Goal: Information Seeking & Learning: Learn about a topic

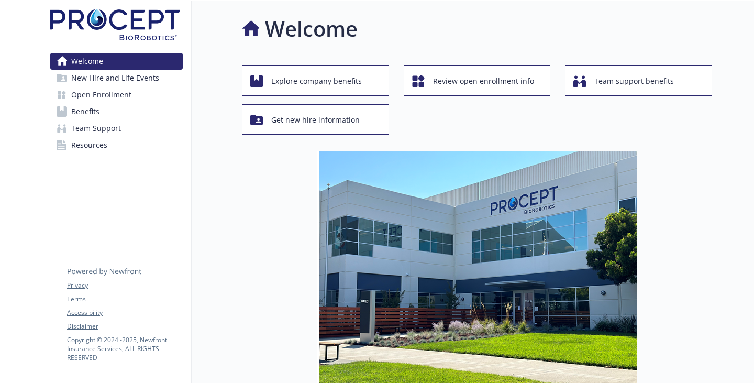
click at [106, 120] on link "Benefits" at bounding box center [116, 111] width 132 height 17
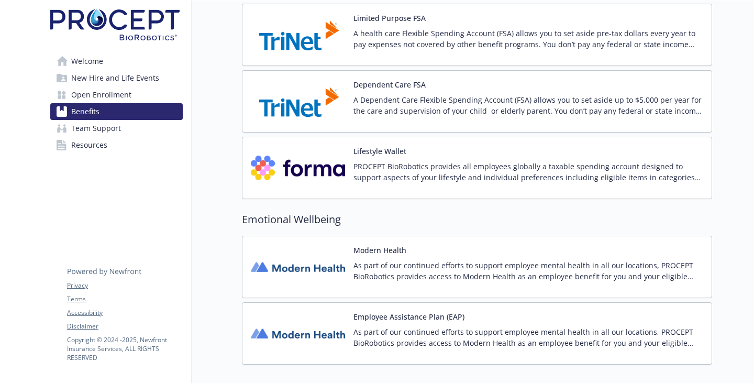
scroll to position [1081, 0]
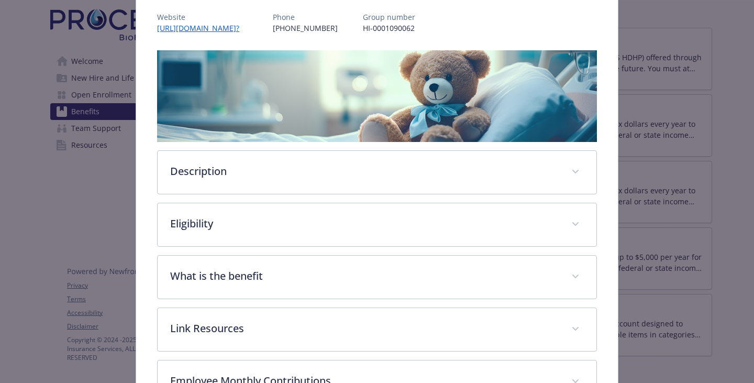
scroll to position [136, 0]
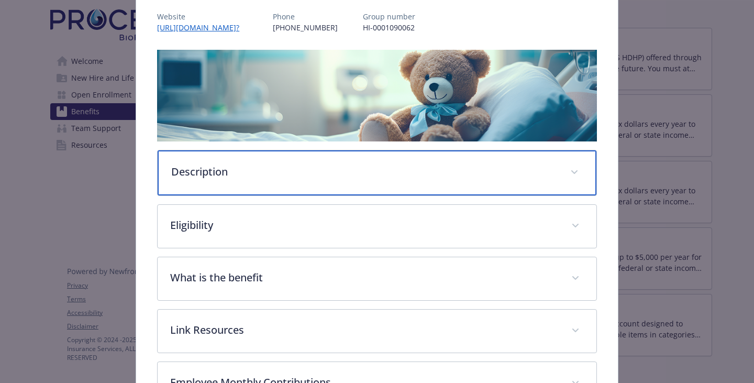
click at [263, 195] on div "Description" at bounding box center [377, 172] width 439 height 45
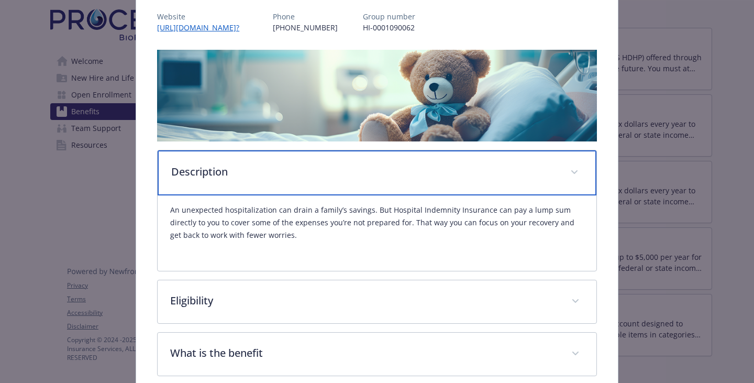
click at [288, 180] on p "Description" at bounding box center [364, 172] width 386 height 16
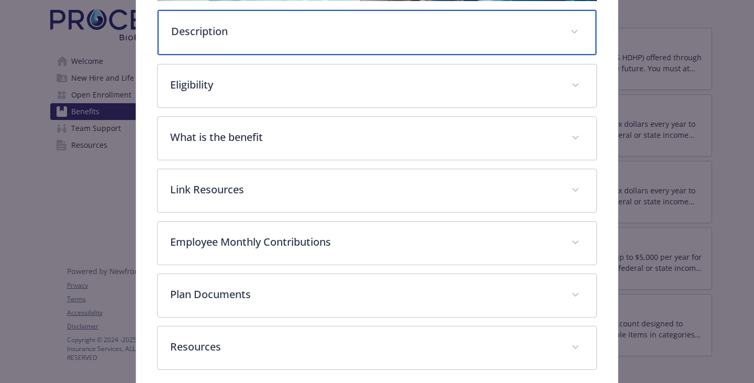
scroll to position [346, 0]
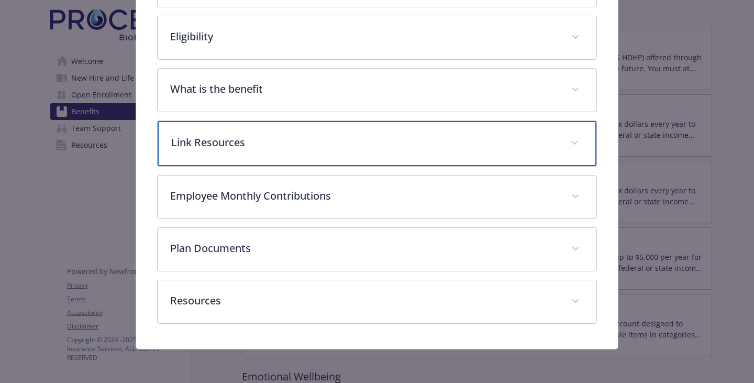
click at [257, 166] on div "Link Resources" at bounding box center [377, 143] width 439 height 45
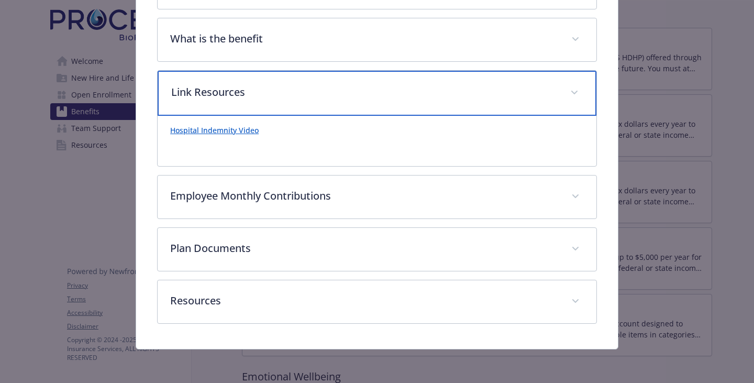
click at [297, 84] on div "Link Resources" at bounding box center [377, 93] width 439 height 45
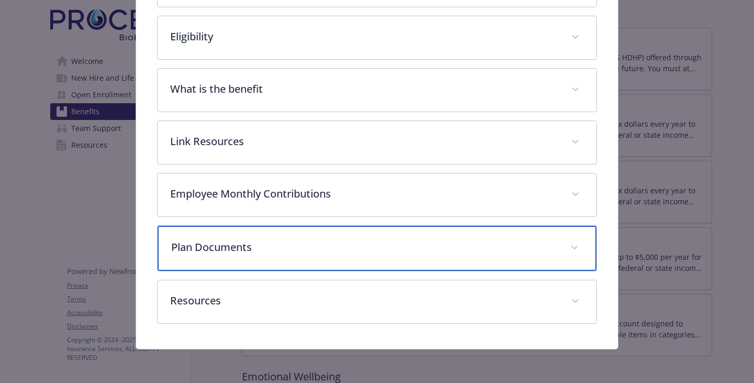
click at [235, 241] on div "Plan Documents" at bounding box center [377, 248] width 439 height 45
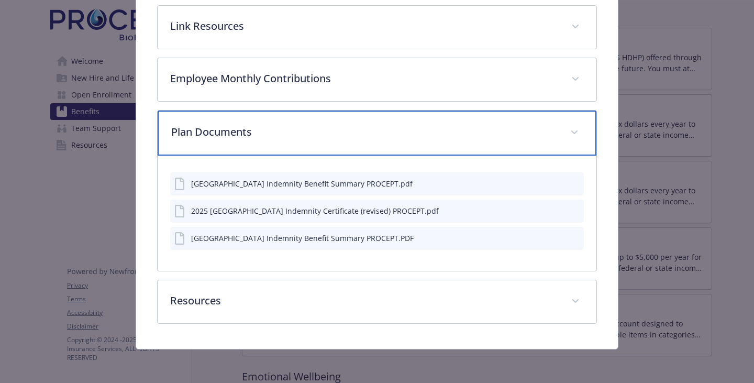
scroll to position [563, 0]
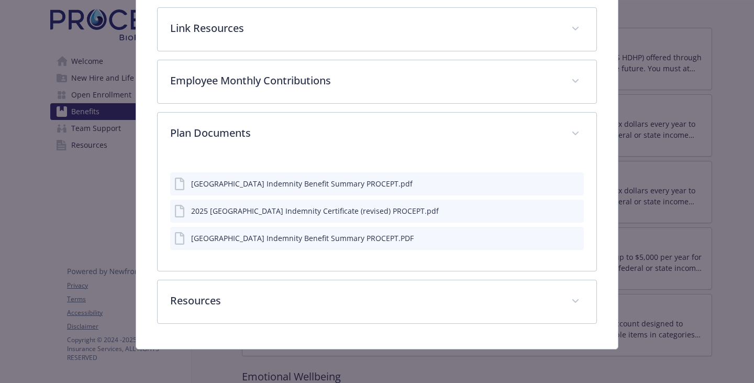
click at [571, 207] on icon "preview file" at bounding box center [573, 210] width 9 height 7
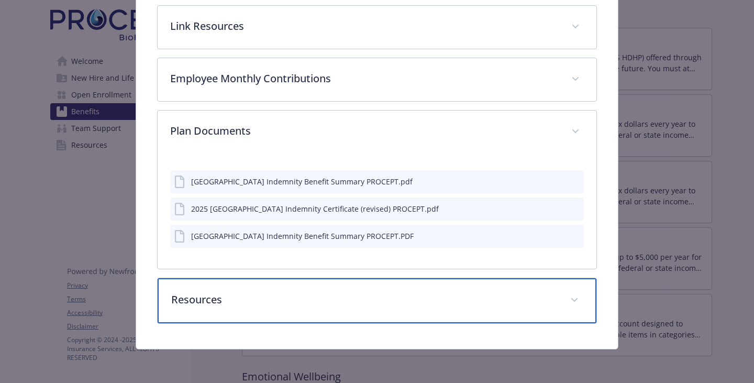
click at [247, 295] on p "Resources" at bounding box center [364, 300] width 386 height 16
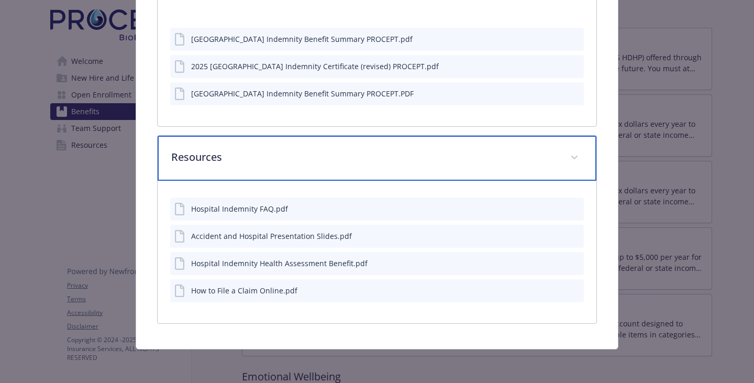
scroll to position [738, 0]
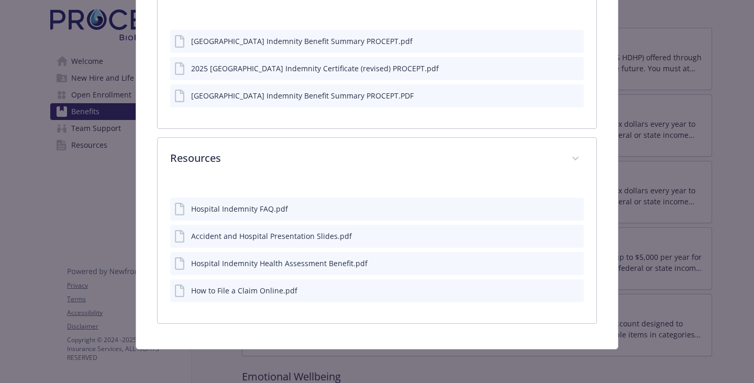
click at [569, 286] on icon "preview file" at bounding box center [573, 289] width 9 height 7
click at [570, 99] on icon "preview file" at bounding box center [573, 95] width 9 height 7
click at [569, 71] on icon "preview file" at bounding box center [573, 67] width 9 height 7
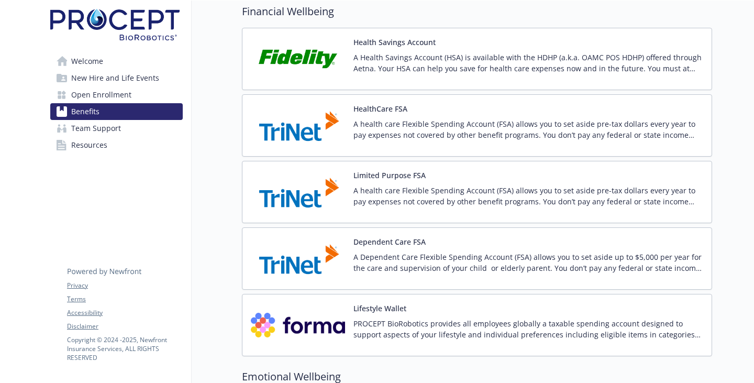
click at [126, 86] on span "New Hire and Life Events" at bounding box center [115, 78] width 88 height 17
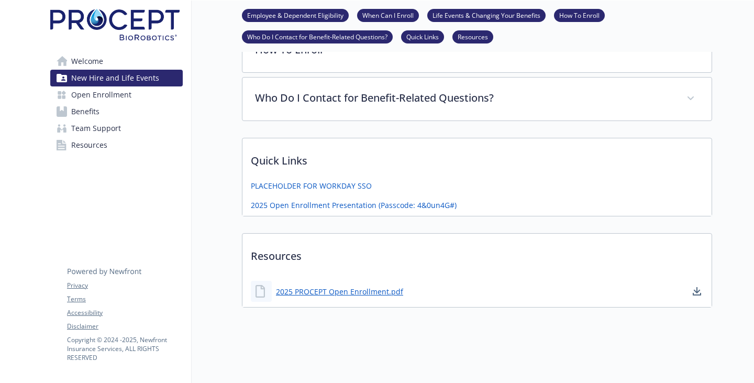
scroll to position [145, 0]
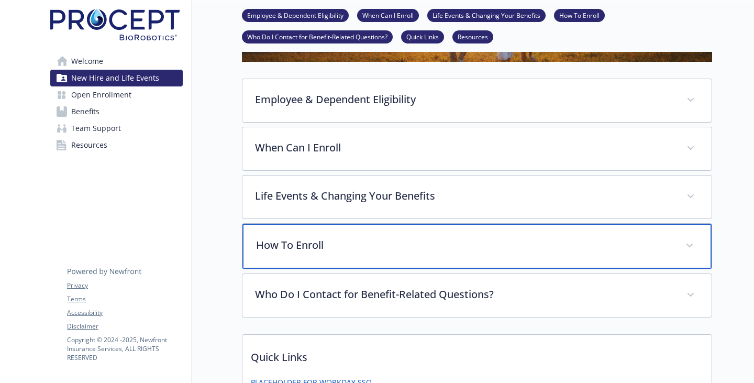
click at [327, 269] on div "How To Enroll" at bounding box center [476, 246] width 469 height 45
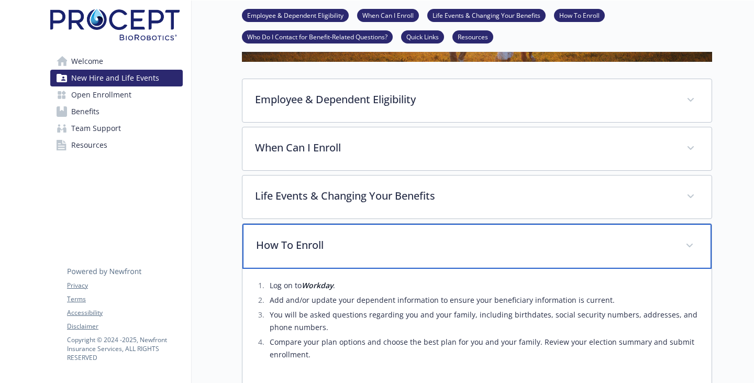
scroll to position [302, 0]
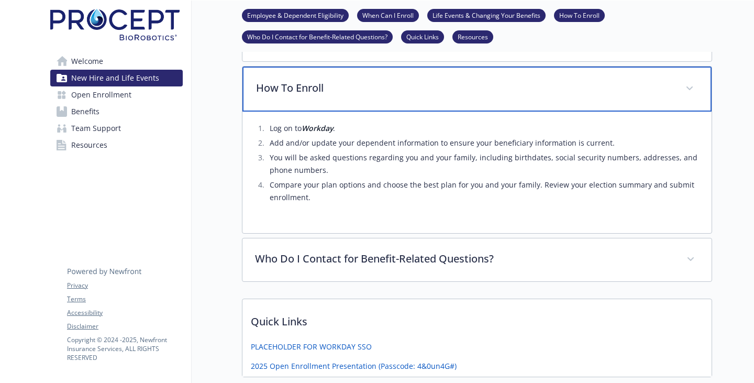
click at [462, 96] on p "How To Enroll" at bounding box center [464, 88] width 417 height 16
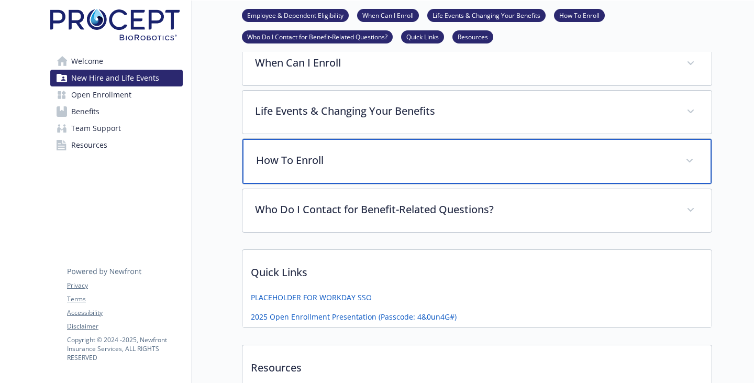
scroll to position [92, 0]
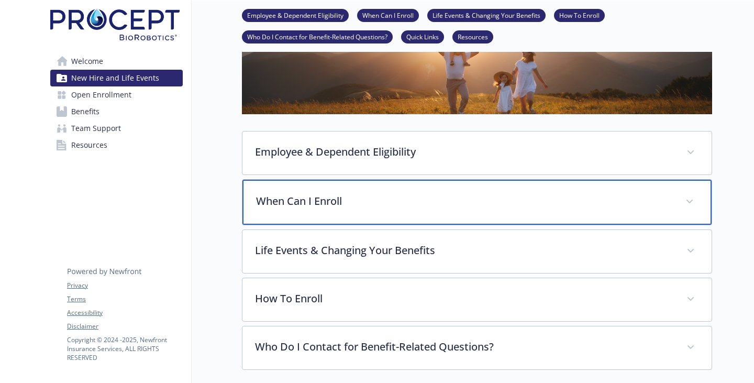
click at [349, 209] on p "When Can I Enroll" at bounding box center [464, 201] width 417 height 16
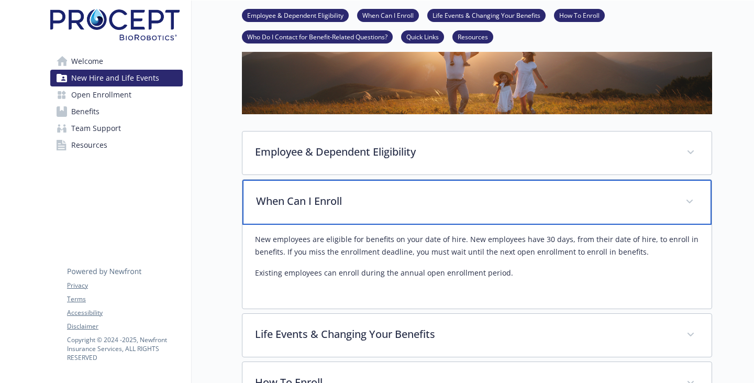
click at [350, 209] on p "When Can I Enroll" at bounding box center [464, 201] width 417 height 16
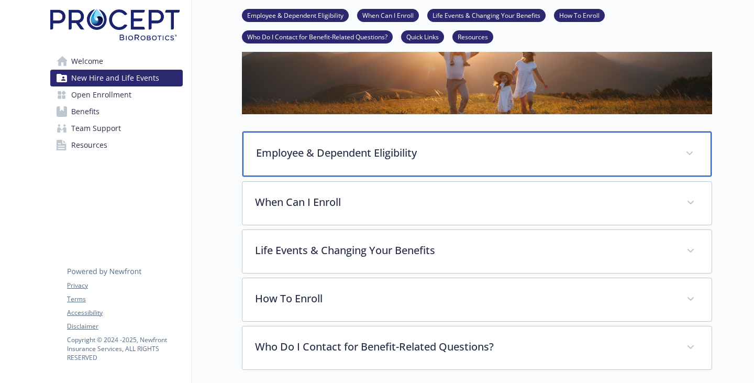
click at [358, 176] on div "Employee & Dependent Eligibility" at bounding box center [476, 153] width 469 height 45
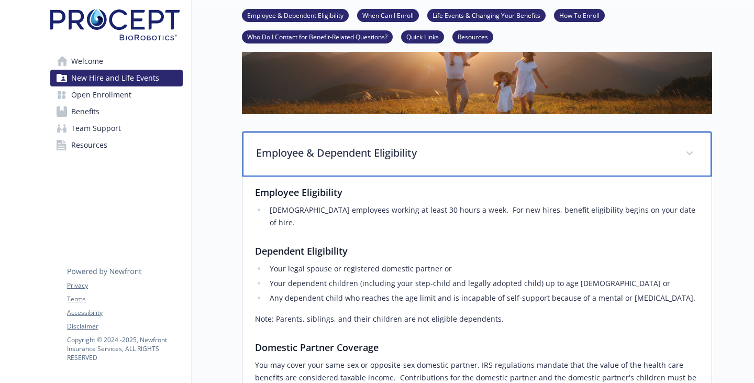
click at [360, 161] on p "Employee & Dependent Eligibility" at bounding box center [464, 153] width 417 height 16
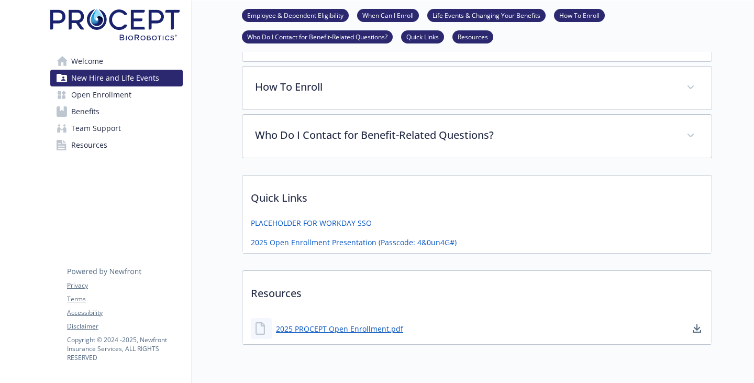
click at [113, 137] on span "Team Support" at bounding box center [96, 128] width 50 height 17
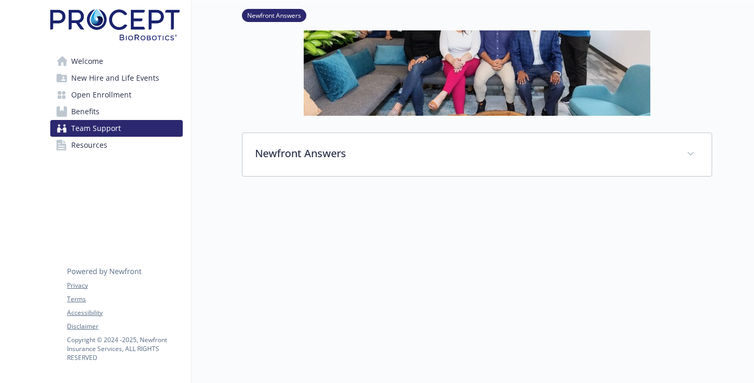
click at [97, 153] on span "Resources" at bounding box center [89, 145] width 36 height 17
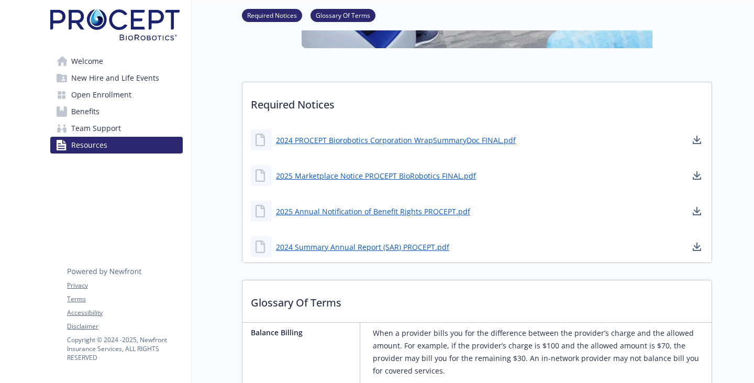
scroll to position [373, 0]
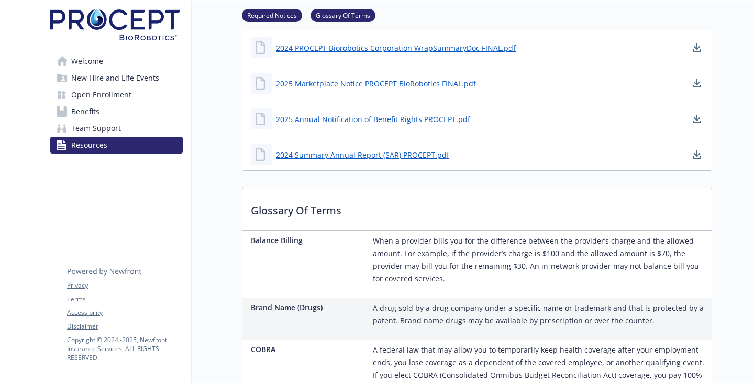
click at [99, 120] on span "Benefits" at bounding box center [85, 111] width 28 height 17
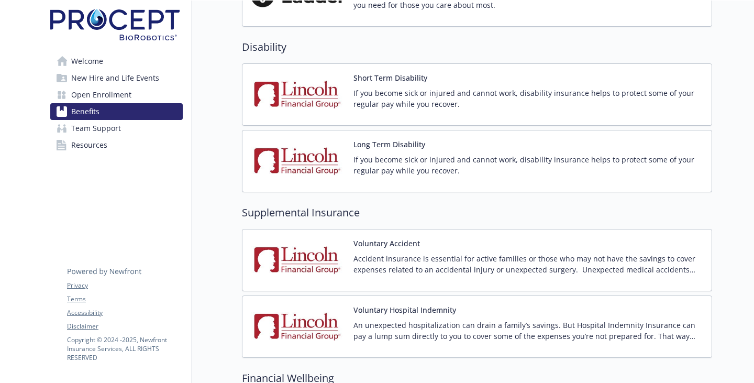
scroll to position [844, 0]
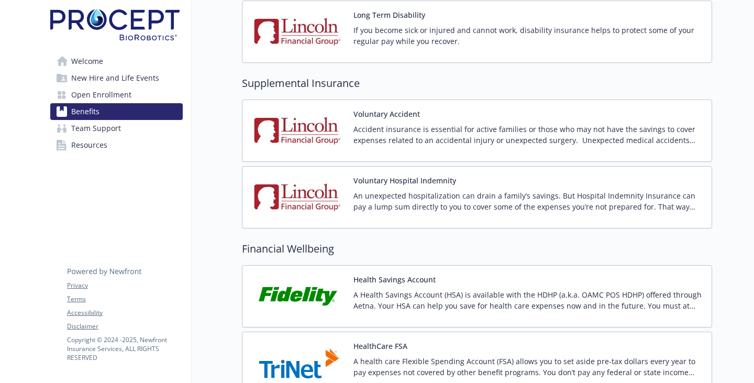
click at [418, 47] on p "If you become sick or injured and cannot work, disability insurance helps to pr…" at bounding box center [528, 36] width 350 height 22
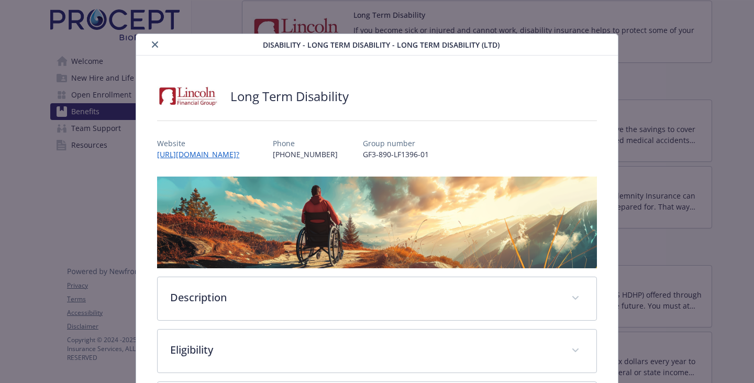
scroll to position [31, 0]
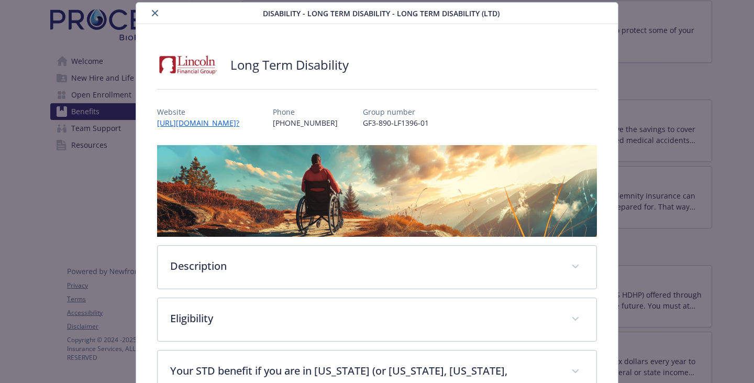
click at [158, 15] on icon "close" at bounding box center [155, 13] width 6 height 6
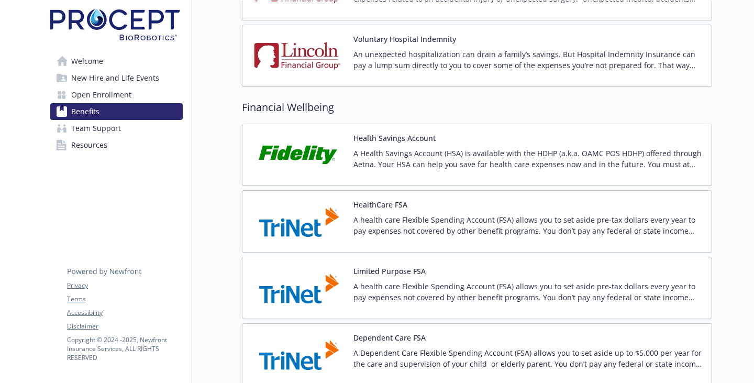
scroll to position [1001, 0]
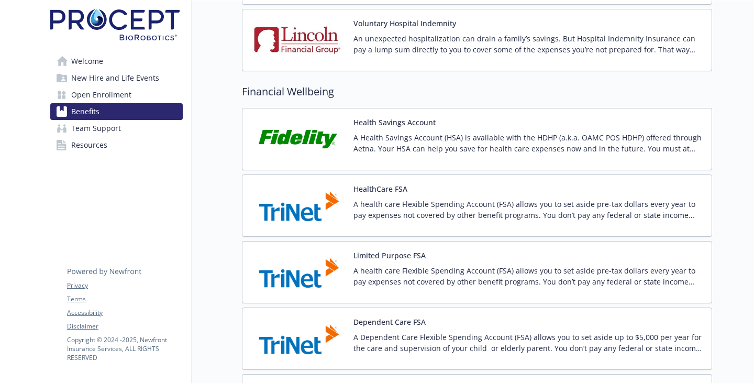
click at [397, 62] on div "Voluntary Hospital Indemnity An unexpected hospitalization can drain a family’s…" at bounding box center [528, 40] width 350 height 45
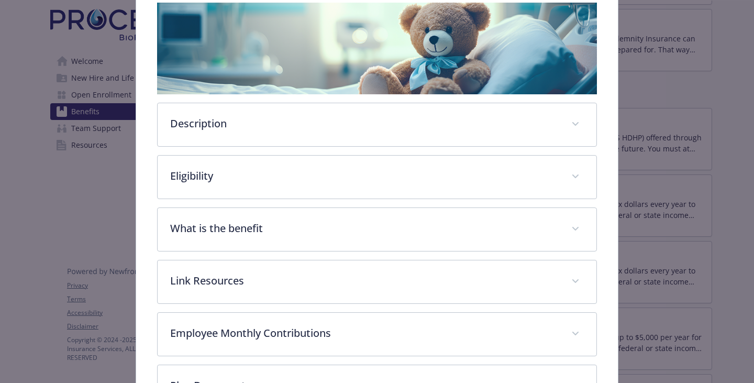
scroll to position [241, 0]
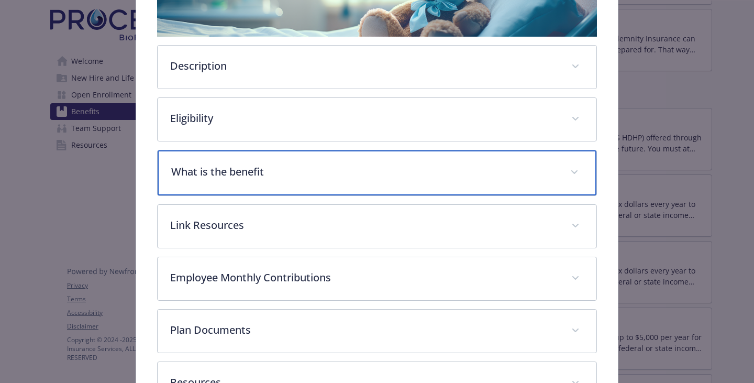
click at [250, 180] on p "What is the benefit" at bounding box center [364, 172] width 386 height 16
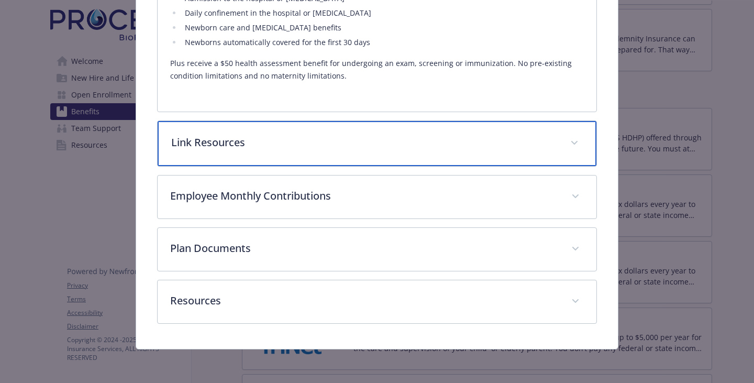
click at [257, 166] on div "Link Resources" at bounding box center [377, 143] width 439 height 45
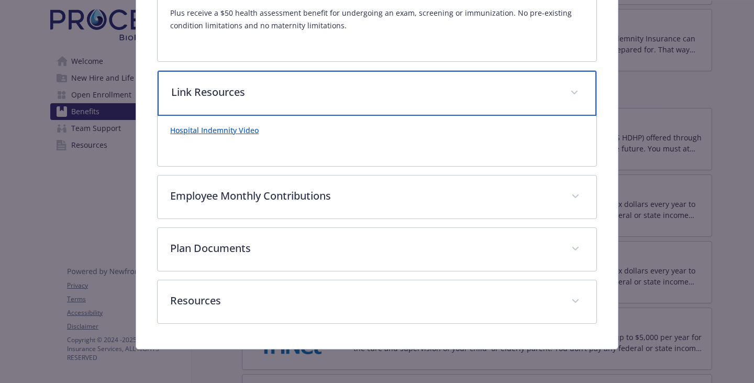
scroll to position [712, 0]
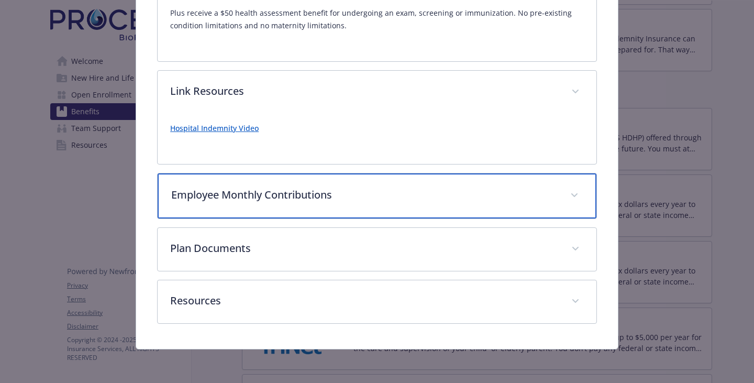
click at [305, 187] on p "Employee Monthly Contributions" at bounding box center [364, 195] width 386 height 16
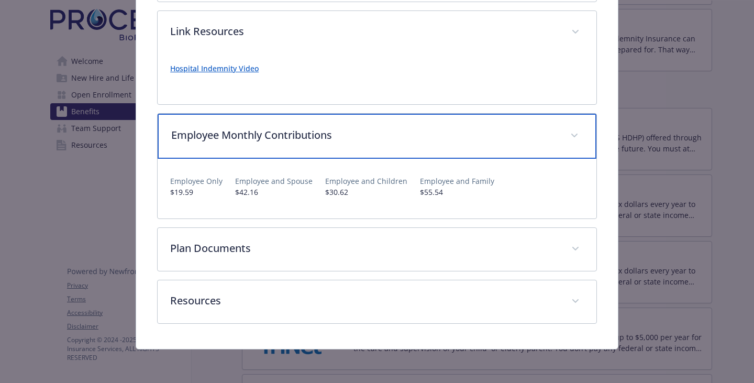
click at [306, 143] on p "Employee Monthly Contributions" at bounding box center [364, 135] width 386 height 16
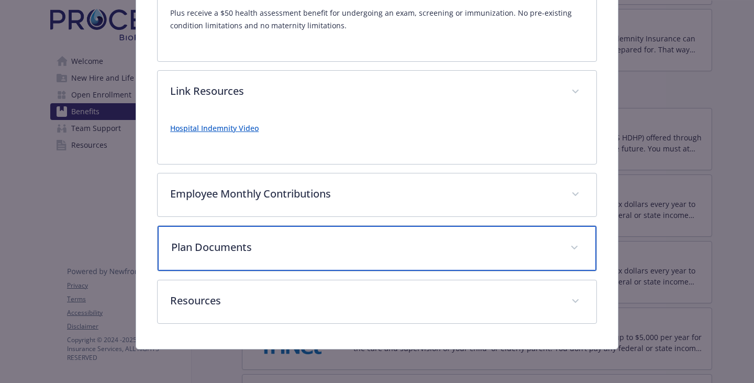
click at [231, 236] on div "Plan Documents" at bounding box center [377, 248] width 439 height 45
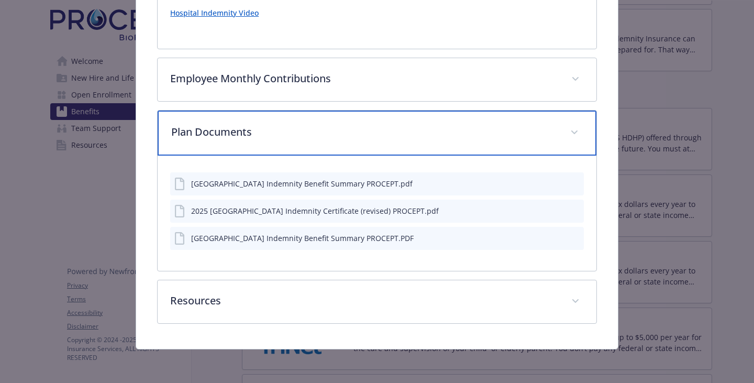
scroll to position [852, 0]
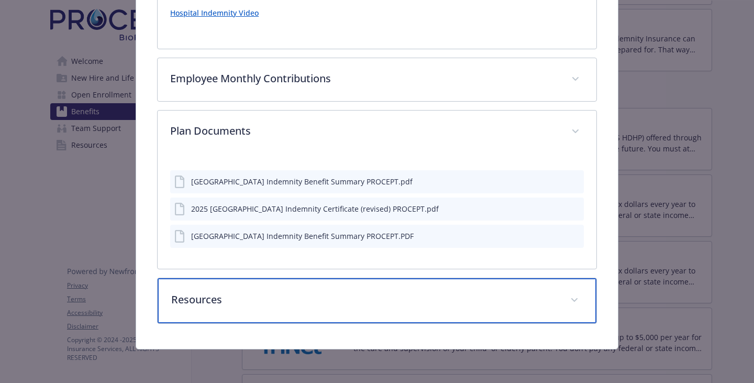
click at [273, 304] on div "Resources" at bounding box center [377, 300] width 439 height 45
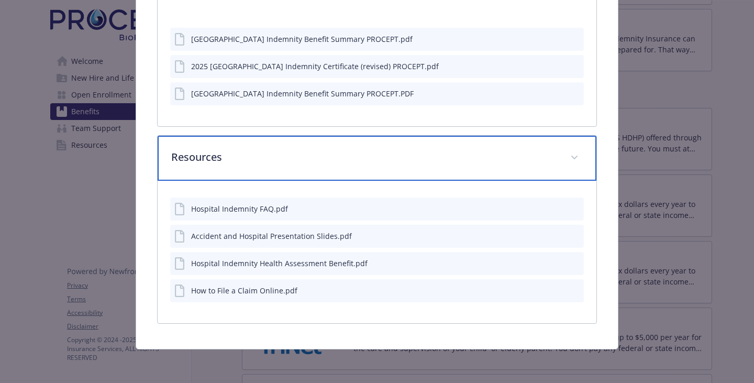
scroll to position [1027, 0]
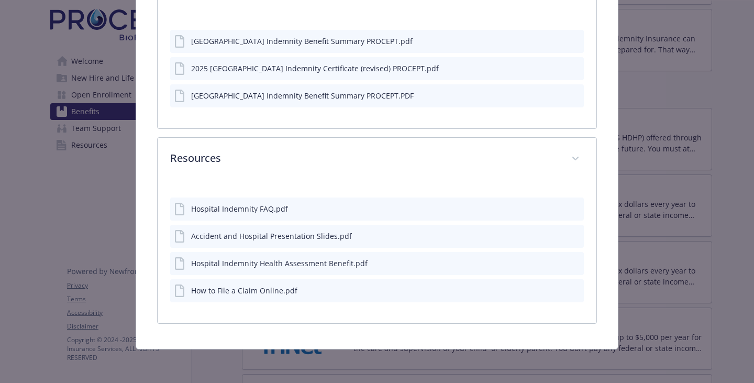
click at [569, 259] on icon "preview file" at bounding box center [573, 262] width 9 height 7
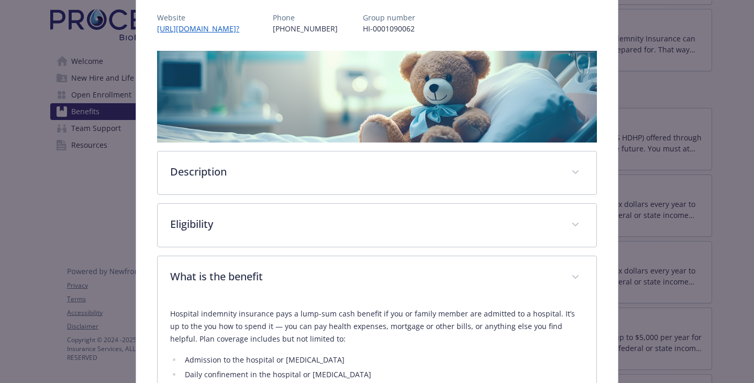
scroll to position [0, 0]
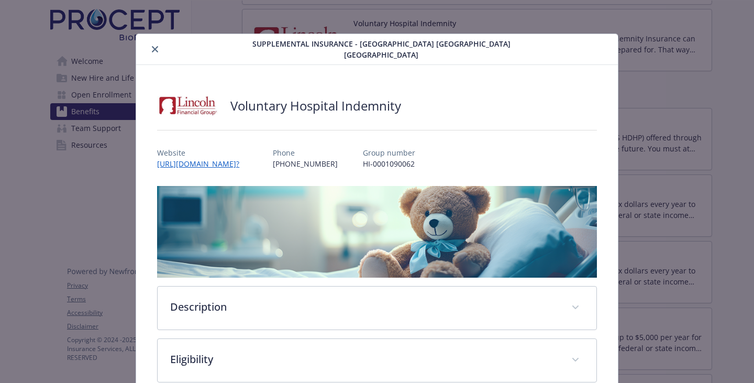
click at [159, 45] on button "close" at bounding box center [155, 49] width 13 height 13
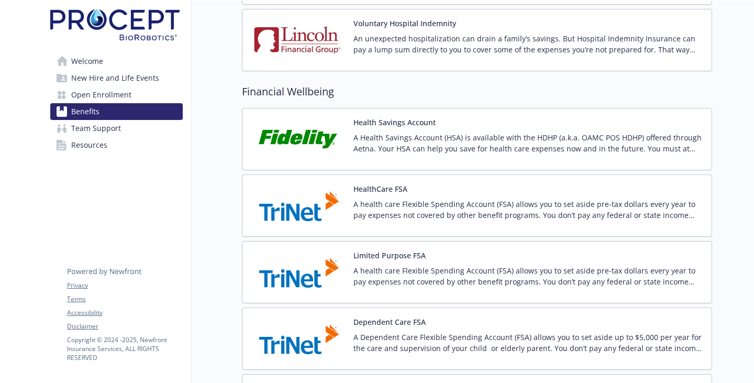
click at [103, 70] on span "Welcome" at bounding box center [87, 61] width 32 height 17
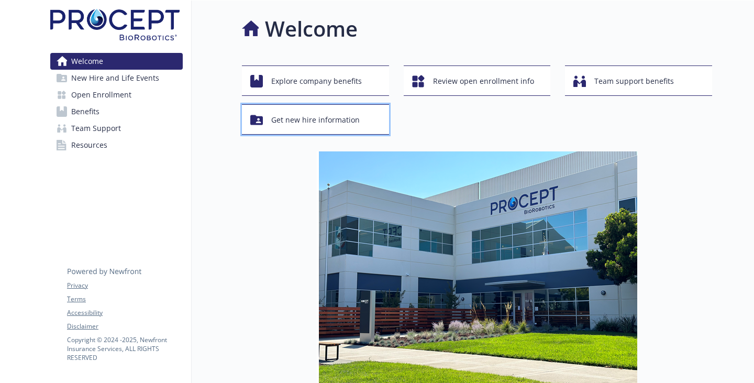
click at [360, 125] on span "Get new hire information" at bounding box center [315, 120] width 88 height 20
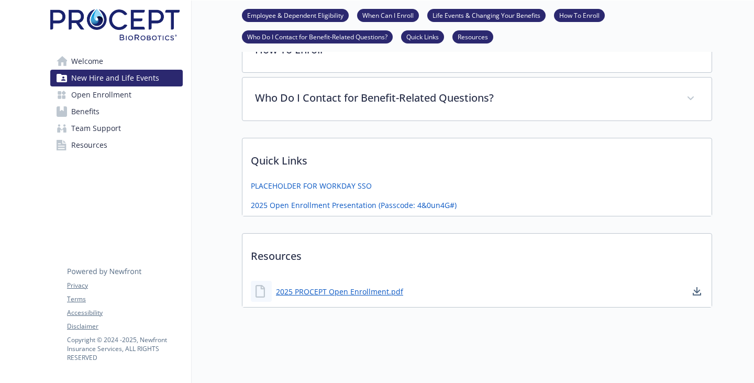
scroll to position [419, 0]
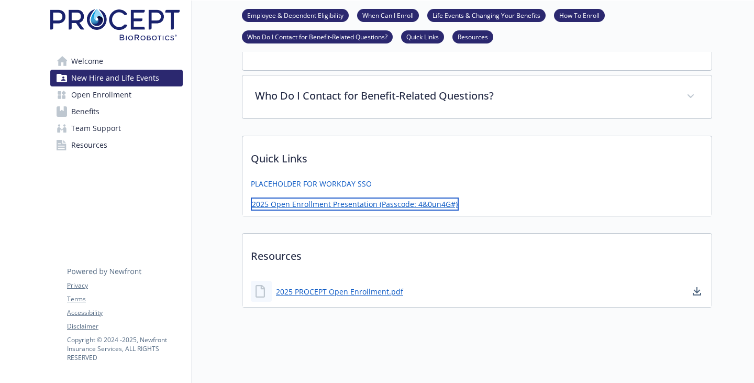
click at [407, 210] on link "2025 Open Enrollment Presentation (Passcode: 4&0un4G#)" at bounding box center [355, 203] width 208 height 13
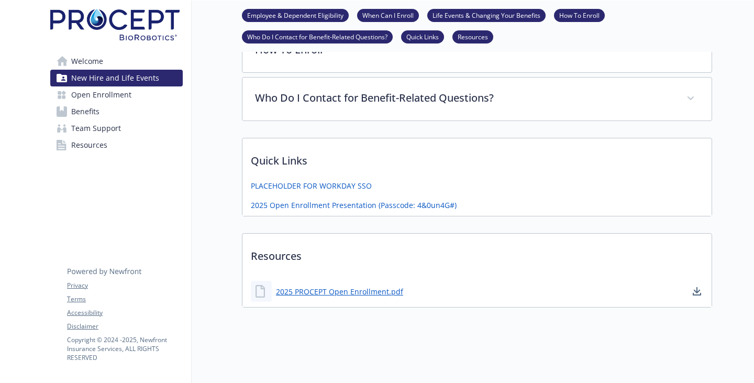
click at [495, 216] on div "2025 Open Enrollment Presentation (Passcode: 4&0un4G#)" at bounding box center [476, 207] width 469 height 16
click at [340, 298] on link "2025 PROCEPT Open Enrollment.pdf" at bounding box center [340, 291] width 129 height 13
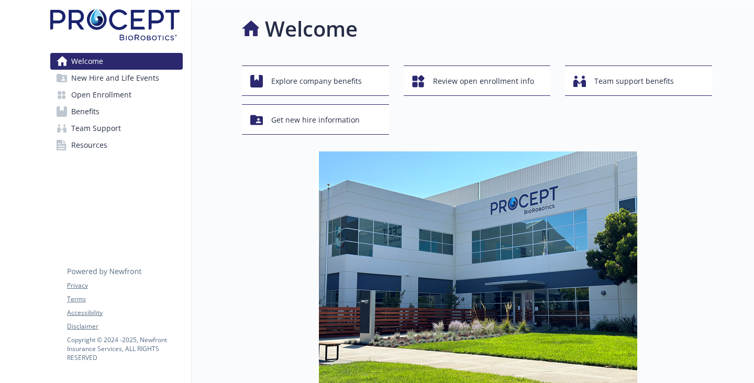
click at [110, 103] on span "Open Enrollment" at bounding box center [101, 94] width 60 height 17
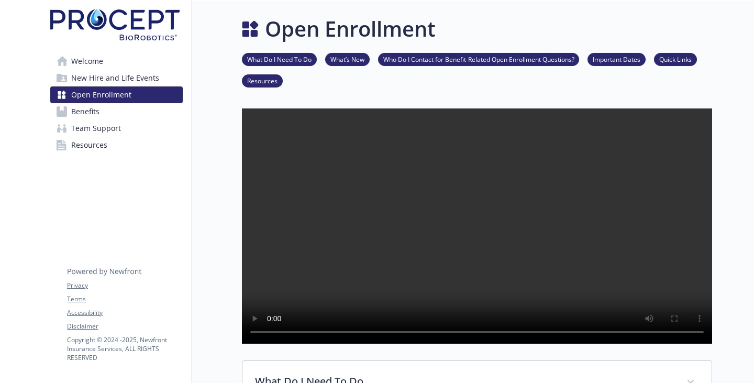
click at [121, 86] on span "New Hire and Life Events" at bounding box center [115, 78] width 88 height 17
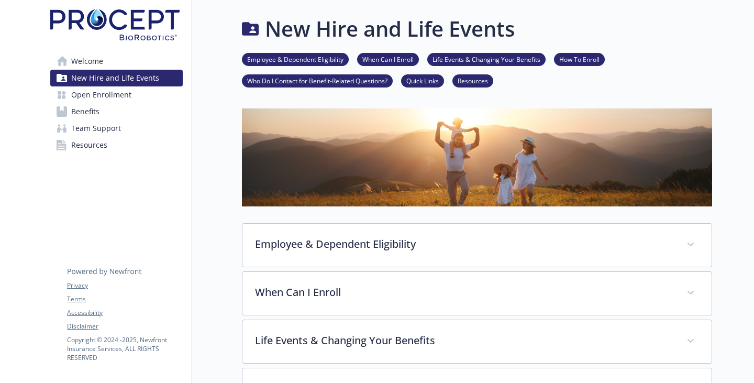
click at [92, 120] on span "Benefits" at bounding box center [85, 111] width 28 height 17
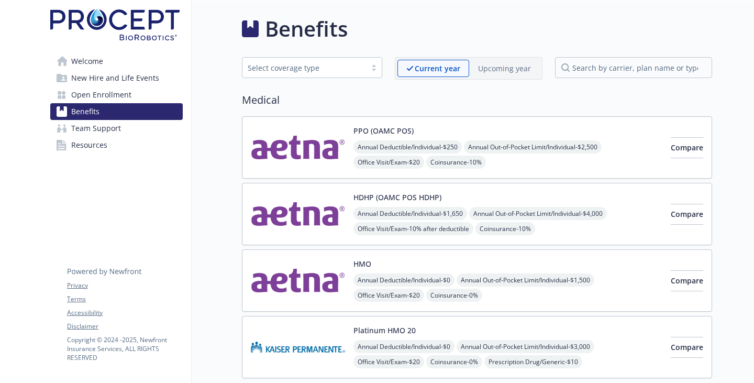
click at [374, 153] on span "Annual Deductible/Individual - $250" at bounding box center [407, 146] width 108 height 13
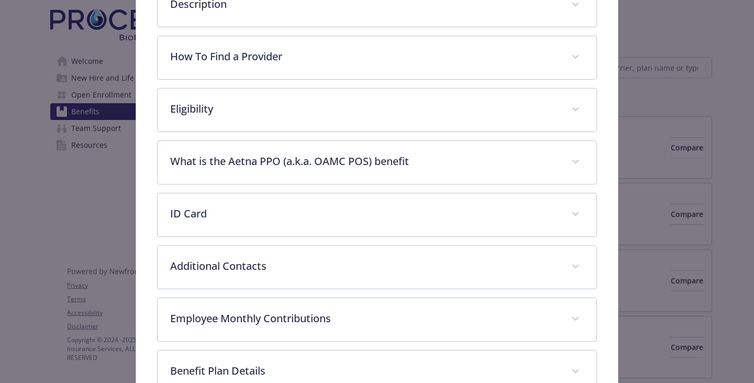
scroll to position [607, 0]
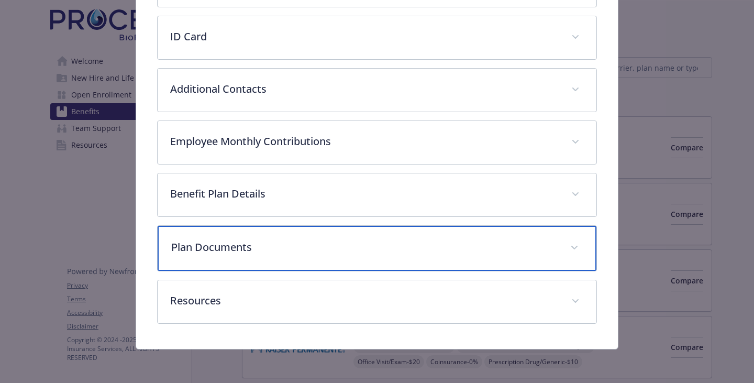
click at [272, 226] on div "Plan Documents" at bounding box center [377, 248] width 439 height 45
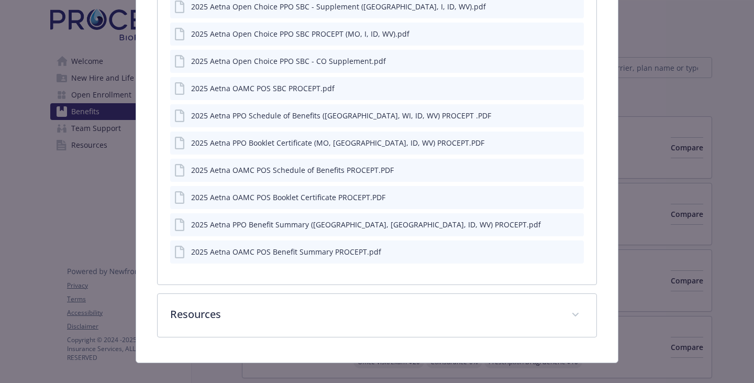
scroll to position [817, 0]
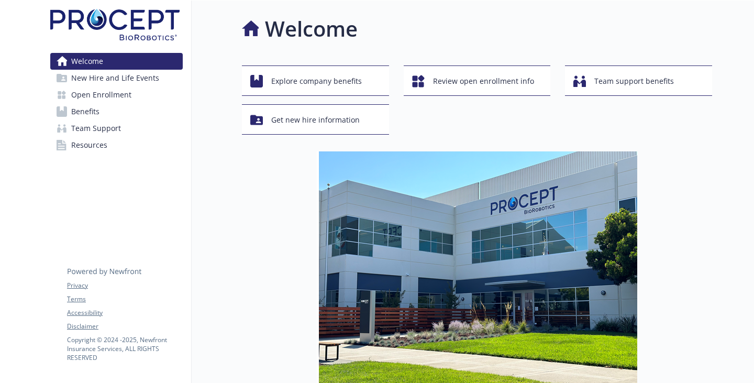
click at [530, 104] on div "Explore company benefits Review open enrollment info Team support benefits Get …" at bounding box center [477, 99] width 470 height 69
click at [529, 91] on span "Review open enrollment info" at bounding box center [483, 81] width 101 height 20
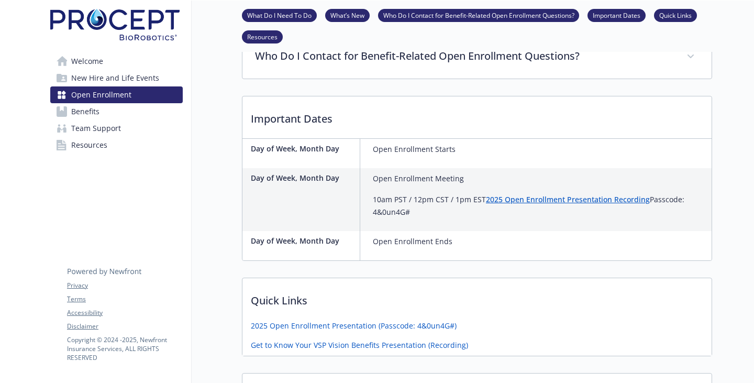
scroll to position [160, 0]
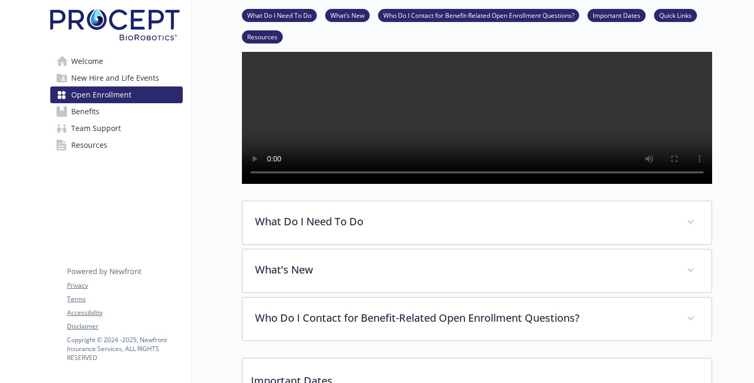
click at [102, 85] on span "New Hire and Life Events" at bounding box center [115, 78] width 88 height 17
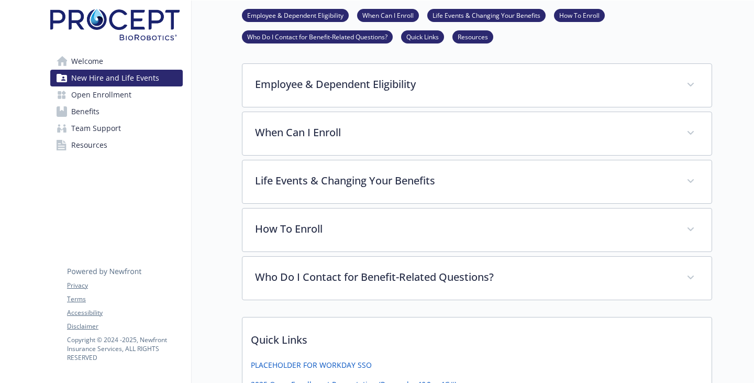
scroll to position [317, 0]
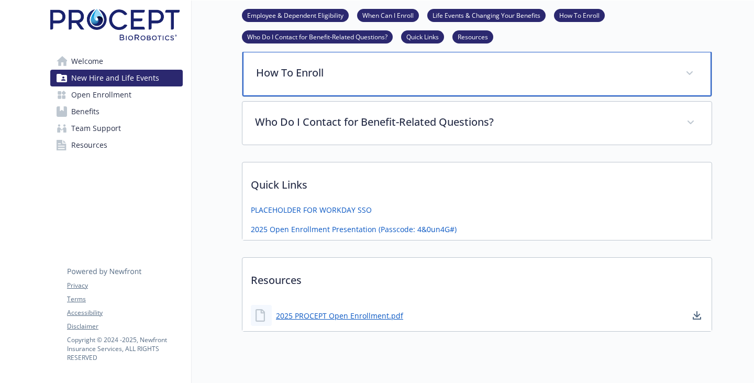
click at [316, 96] on div "How To Enroll" at bounding box center [476, 73] width 469 height 45
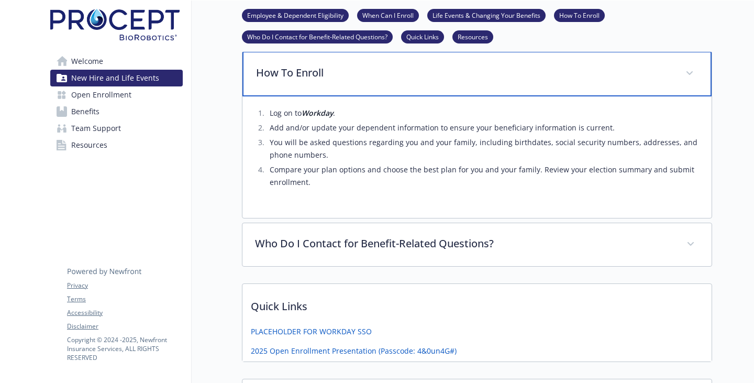
click at [316, 96] on div "How To Enroll" at bounding box center [476, 73] width 469 height 45
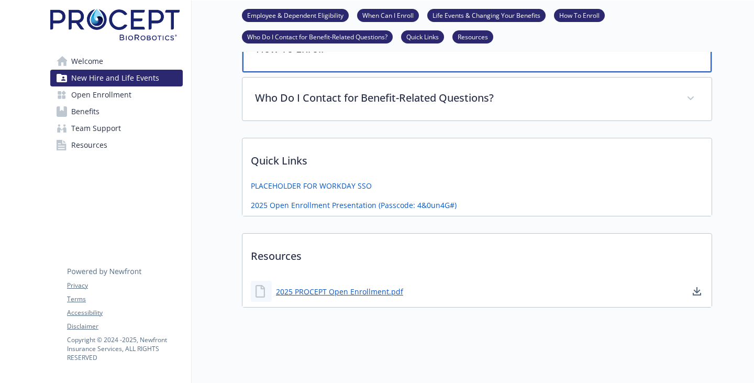
scroll to position [461, 0]
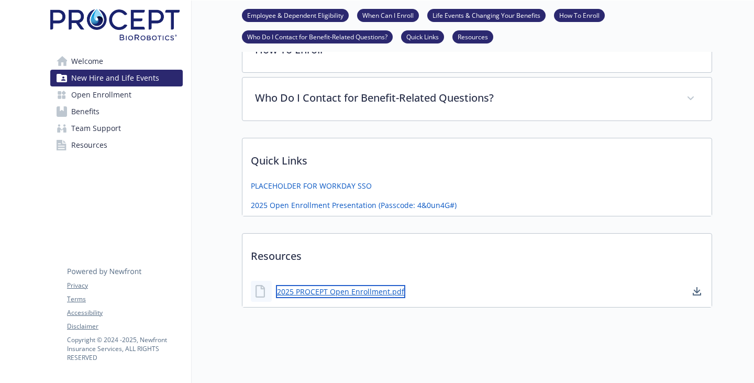
click at [329, 285] on link "2025 PROCEPT Open Enrollment.pdf" at bounding box center [340, 291] width 129 height 13
click at [112, 70] on link "Welcome" at bounding box center [116, 61] width 132 height 17
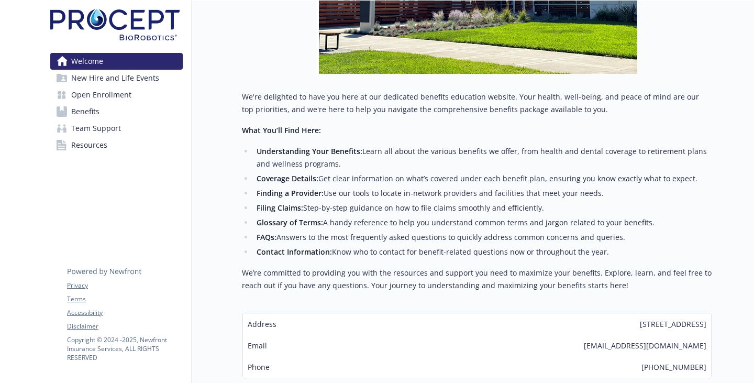
scroll to position [171, 0]
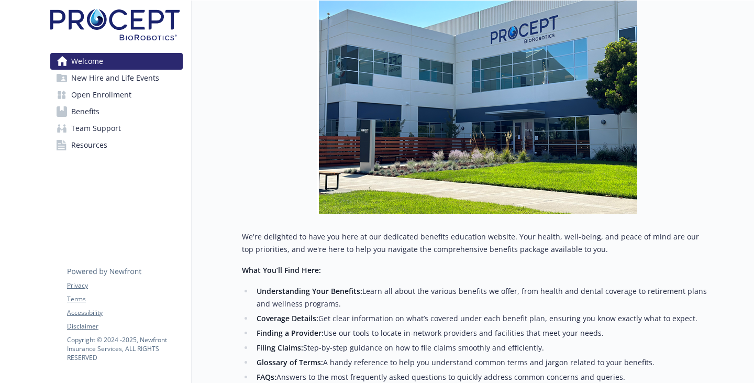
click at [102, 137] on span "Team Support" at bounding box center [96, 128] width 50 height 17
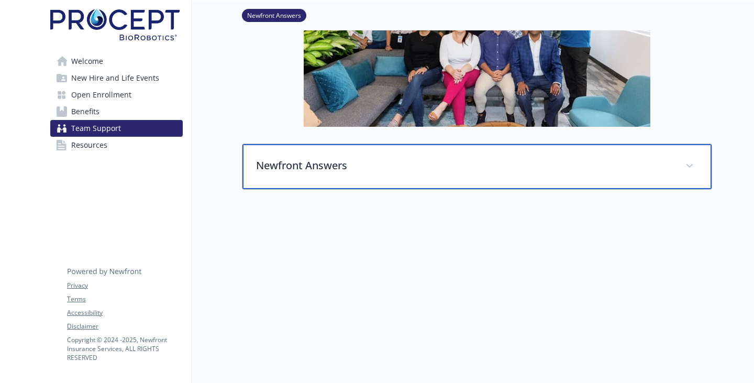
click at [307, 173] on p "Newfront Answers" at bounding box center [464, 166] width 417 height 16
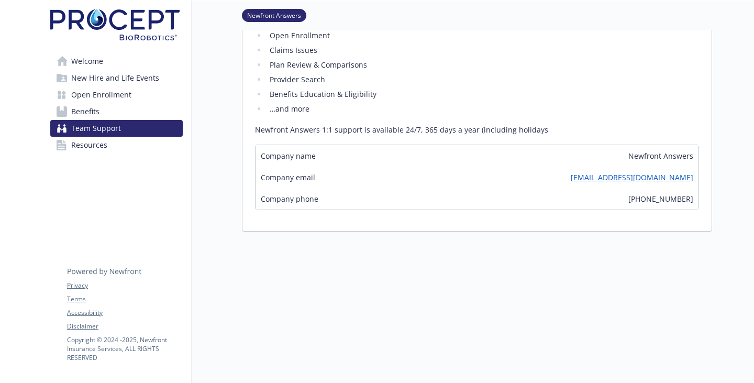
scroll to position [275, 0]
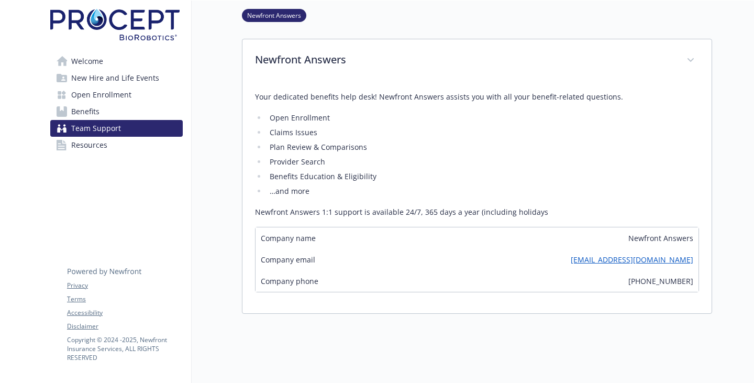
click at [107, 153] on span "Resources" at bounding box center [89, 145] width 36 height 17
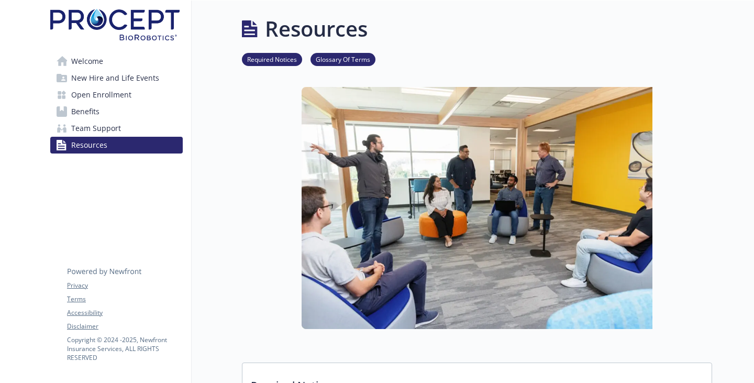
click at [84, 63] on span "Welcome" at bounding box center [87, 61] width 32 height 17
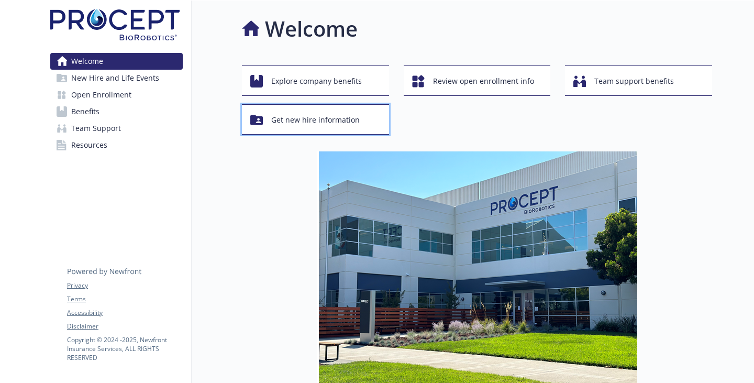
click at [360, 121] on span "Get new hire information" at bounding box center [315, 120] width 88 height 20
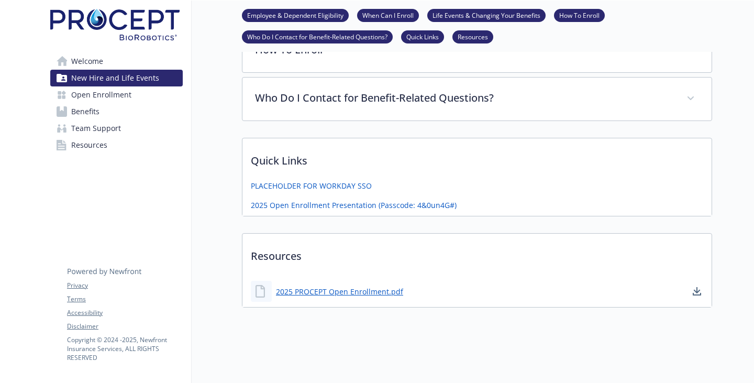
scroll to position [419, 0]
drag, startPoint x: 352, startPoint y: 308, endPoint x: 353, endPoint y: 314, distance: 6.0
click at [352, 302] on div "2025 PROCEPT Open Enrollment.pdf" at bounding box center [327, 291] width 152 height 21
click at [354, 298] on link "2025 PROCEPT Open Enrollment.pdf" at bounding box center [340, 291] width 129 height 13
